Goal: Task Accomplishment & Management: Manage account settings

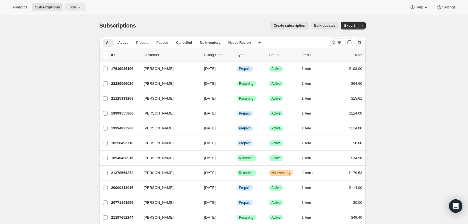
click at [77, 8] on icon at bounding box center [80, 7] width 6 height 6
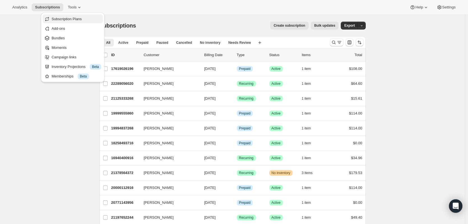
click at [75, 17] on span "Subscription Plans" at bounding box center [67, 19] width 30 height 4
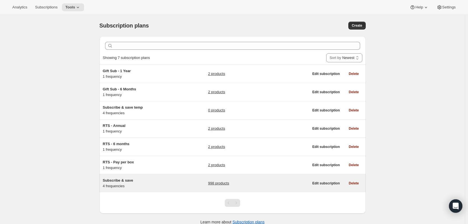
drag, startPoint x: 227, startPoint y: 181, endPoint x: 217, endPoint y: 183, distance: 10.0
click at [217, 183] on link "998 products" at bounding box center [218, 183] width 21 height 6
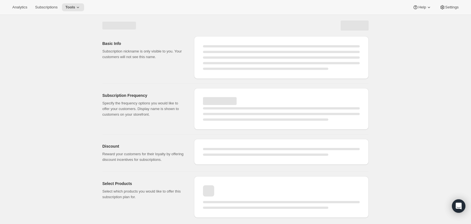
select select "WEEK"
select select "MONTH"
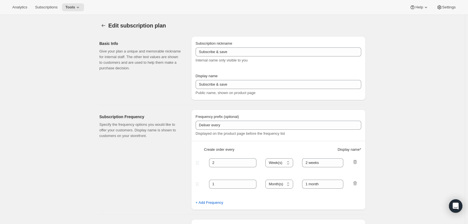
type input "Autoship and save"
type input "Deliver every:"
type input "1"
type input "1 week"
type input "2"
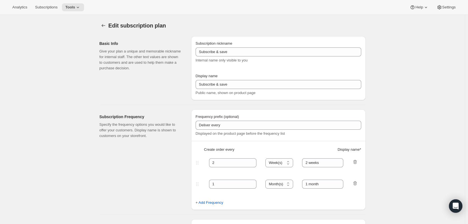
select select "WEEK"
type input "2 weeks"
type input "Put your fuel on autoship and save 20% on your first order and 5% on all future…"
select select "MONTH"
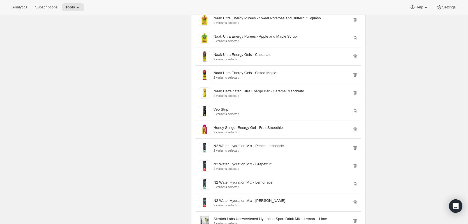
scroll to position [7087, 0]
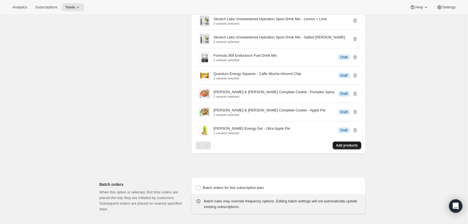
click at [351, 143] on span "Add products" at bounding box center [347, 145] width 22 height 4
